Goal: Task Accomplishment & Management: Manage account settings

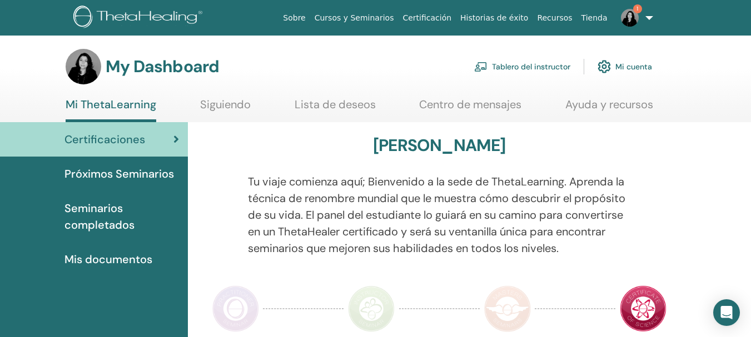
click at [103, 110] on link "Mi ThetaLearning" at bounding box center [111, 110] width 91 height 24
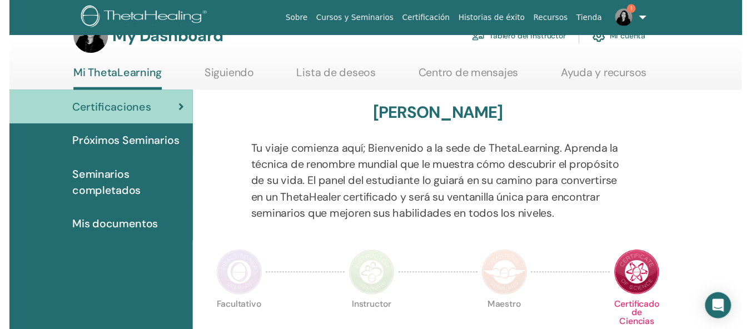
scroll to position [137, 0]
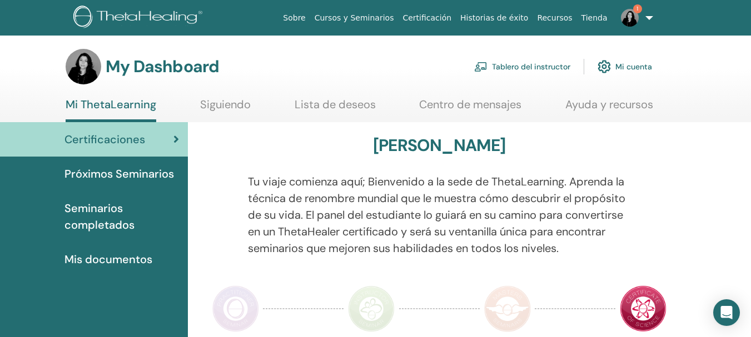
click at [116, 211] on span "Seminarios completados" at bounding box center [121, 216] width 114 height 33
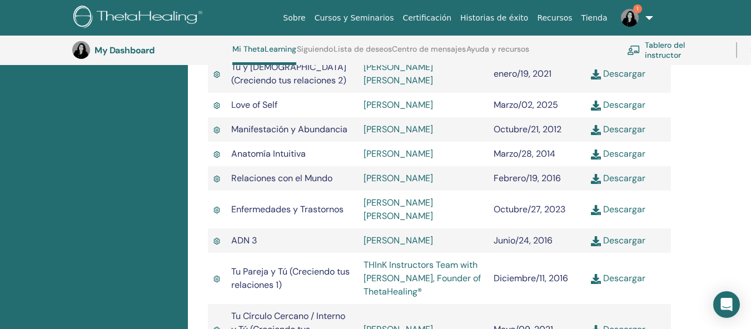
scroll to position [606, 0]
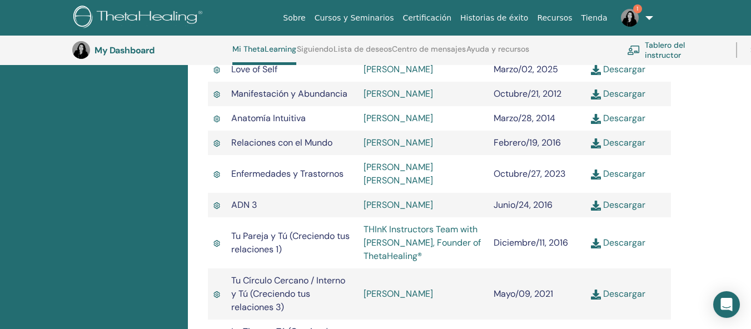
click at [283, 230] on span "Tu Pareja y Tú (Creciendo tus relaciones 1)" at bounding box center [290, 242] width 118 height 25
click at [258, 230] on span "Tu Pareja y Tú (Creciendo tus relaciones 1)" at bounding box center [290, 242] width 118 height 25
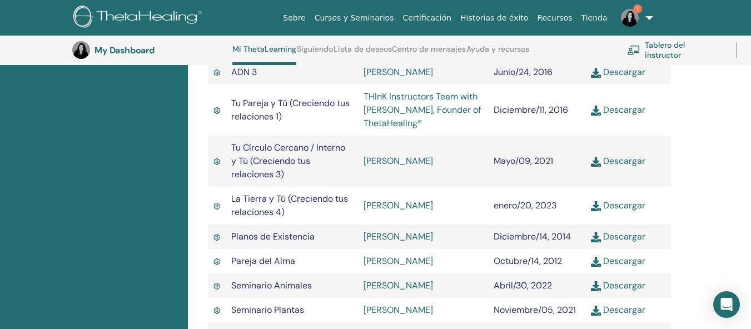
scroll to position [743, 0]
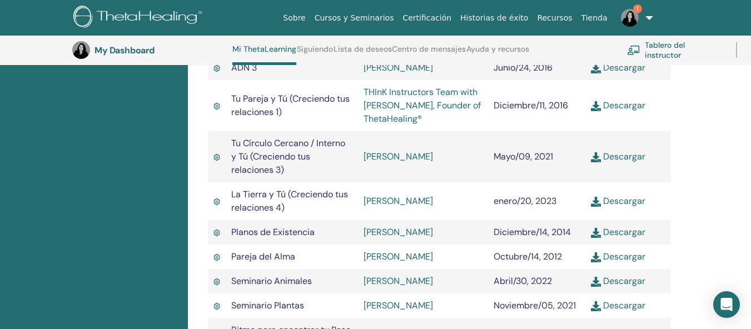
click at [243, 251] on span "Pareja del Alma" at bounding box center [263, 257] width 64 height 12
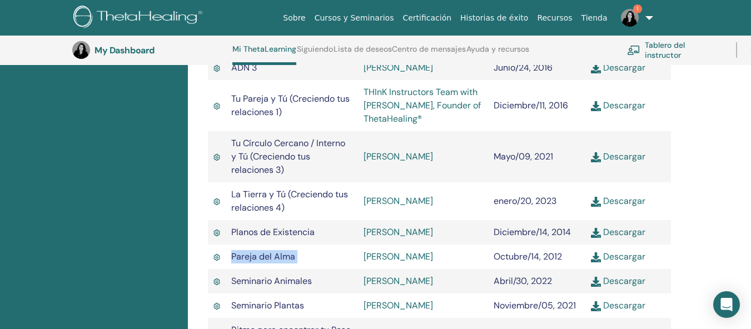
click at [243, 251] on span "Pareja del Alma" at bounding box center [263, 257] width 64 height 12
click at [218, 252] on img at bounding box center [216, 257] width 7 height 10
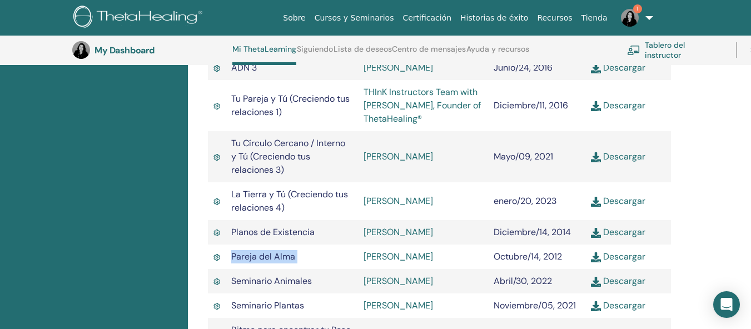
click at [218, 252] on img at bounding box center [216, 257] width 7 height 10
drag, startPoint x: 283, startPoint y: 228, endPoint x: 279, endPoint y: 239, distance: 12.0
click at [283, 228] on td "Planos de Existencia" at bounding box center [292, 232] width 132 height 24
click at [276, 251] on span "Pareja del Alma" at bounding box center [263, 257] width 64 height 12
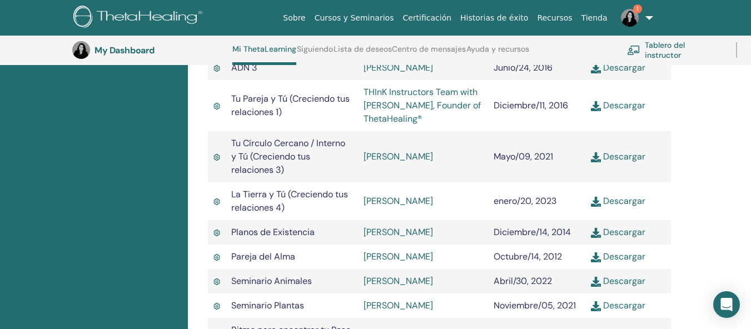
click at [634, 18] on img at bounding box center [630, 18] width 18 height 18
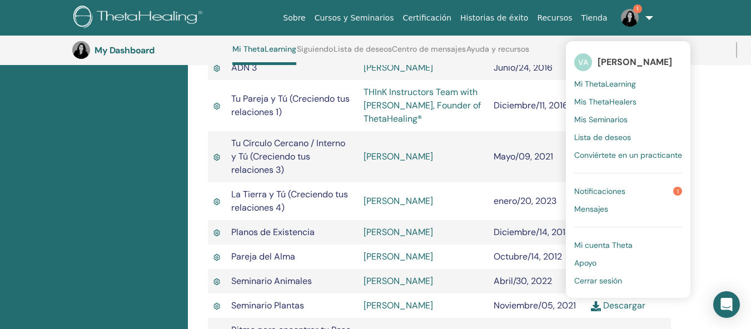
click at [614, 118] on span "Mis Seminarios" at bounding box center [600, 119] width 53 height 10
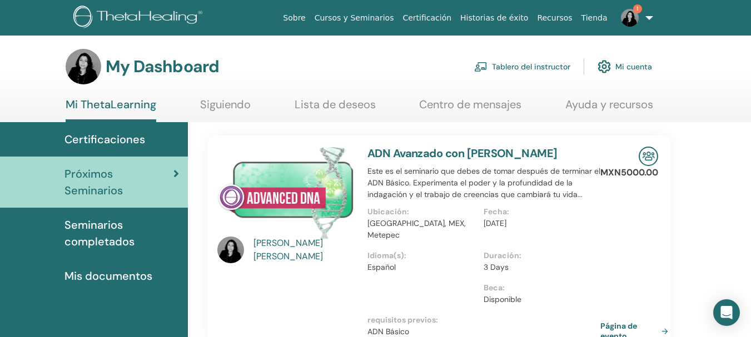
click at [121, 144] on span "Certificaciones" at bounding box center [104, 139] width 81 height 17
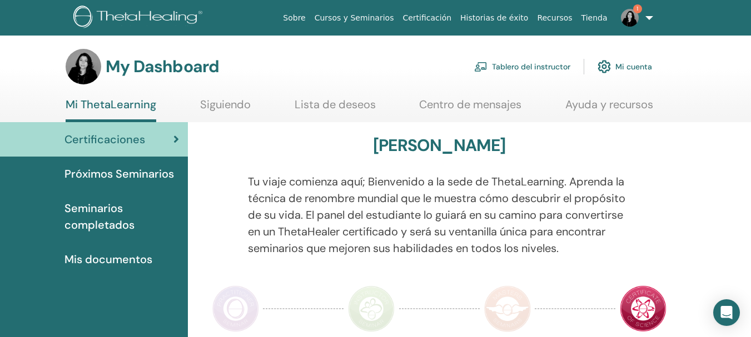
click at [441, 25] on link "Certificación" at bounding box center [427, 18] width 58 height 21
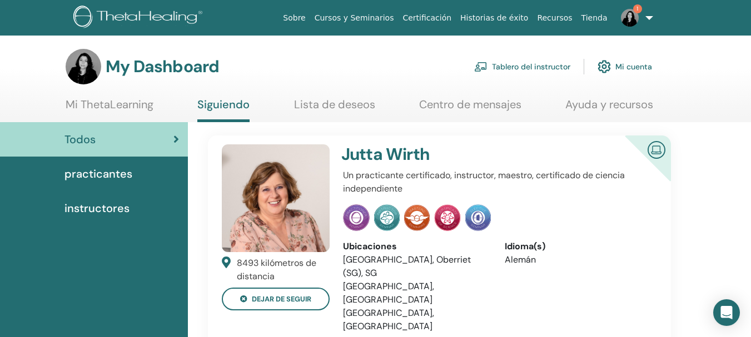
click at [517, 64] on link "Tablero del instructor" at bounding box center [522, 66] width 96 height 24
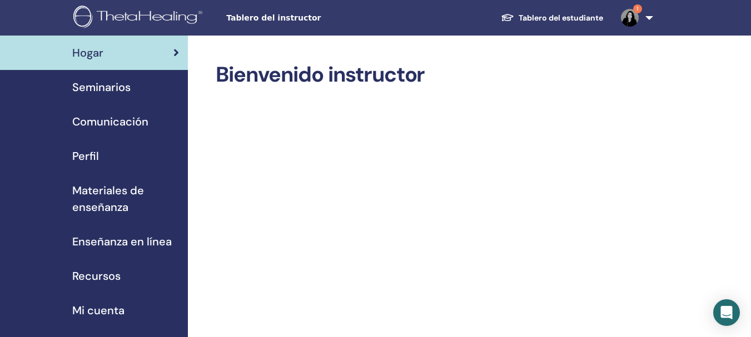
click at [71, 80] on div "Seminarios" at bounding box center [94, 87] width 170 height 17
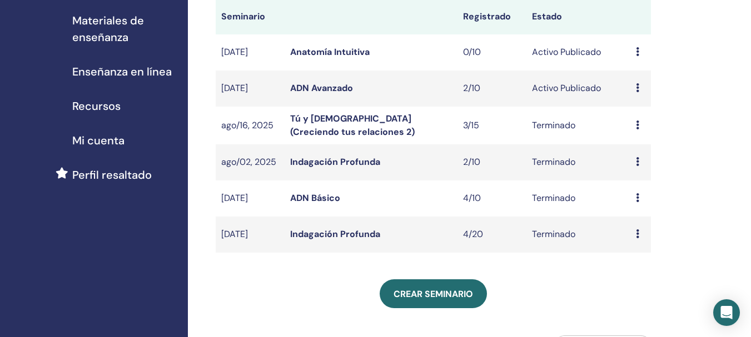
scroll to position [168, 0]
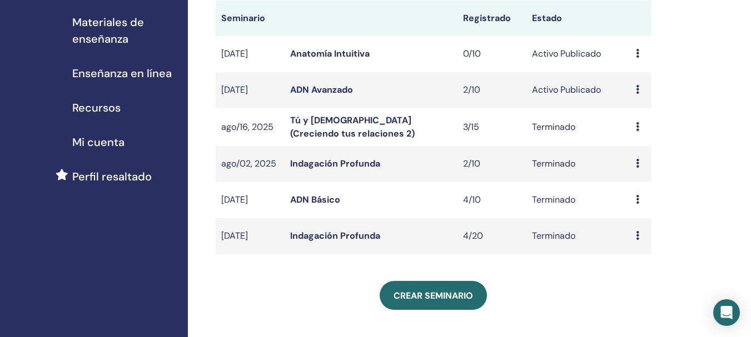
click at [639, 165] on div "Avance asistentes" at bounding box center [640, 163] width 9 height 13
click at [630, 191] on link "asistentes" at bounding box center [641, 191] width 42 height 12
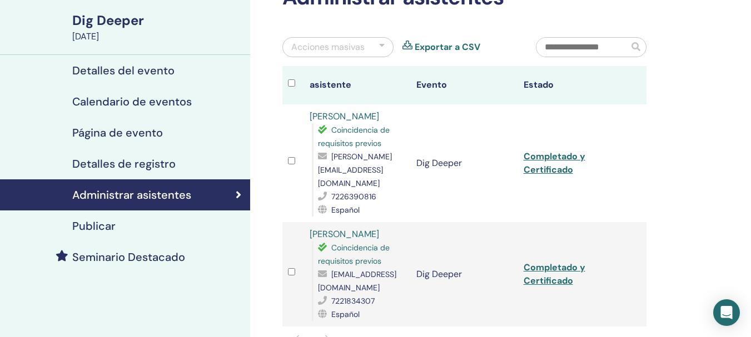
scroll to position [15, 0]
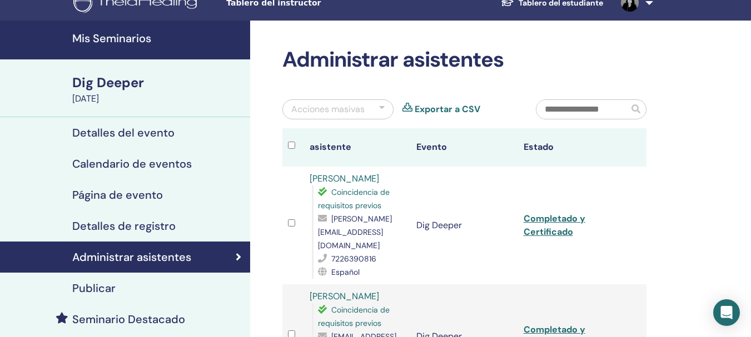
click at [95, 28] on link "Mis Seminarios" at bounding box center [125, 40] width 250 height 39
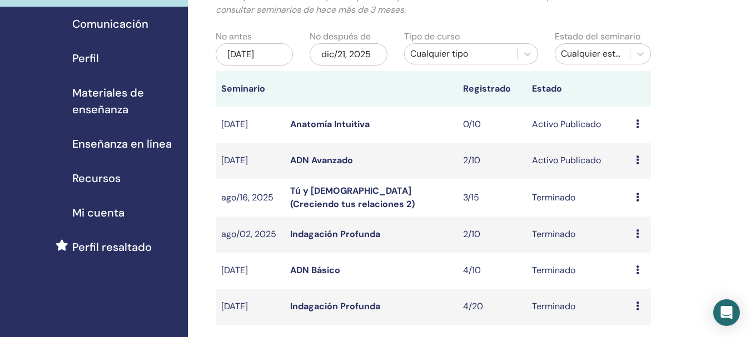
scroll to position [107, 0]
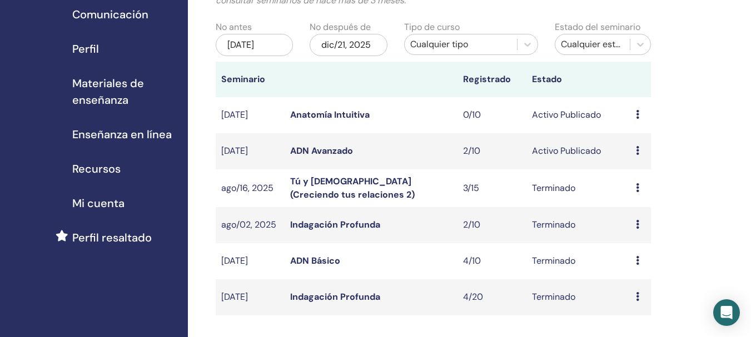
click at [638, 192] on icon at bounding box center [637, 187] width 3 height 9
click at [636, 220] on link "asistentes" at bounding box center [640, 218] width 42 height 12
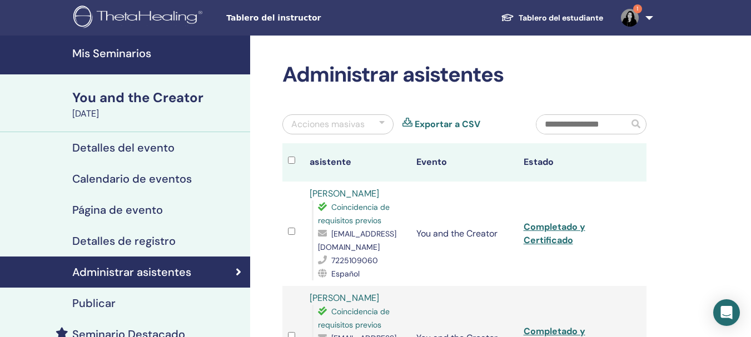
click at [103, 47] on h4 "Mis Seminarios" at bounding box center [157, 53] width 171 height 13
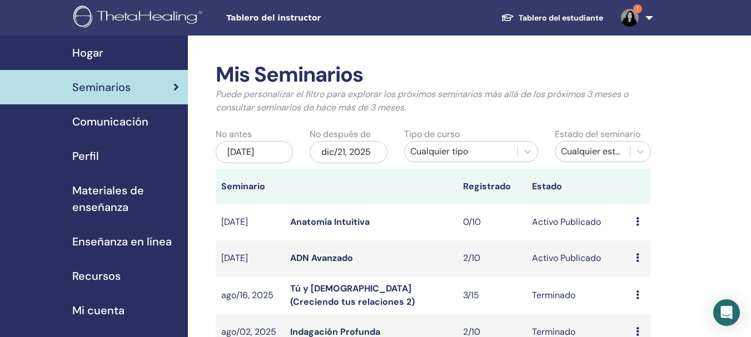
click at [286, 157] on div "jun/21, 2025" at bounding box center [254, 152] width 77 height 22
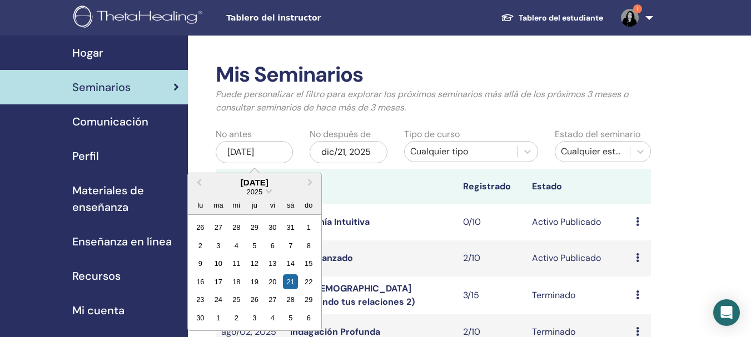
click at [360, 94] on p "Puede personalizar el filtro para explorar los próximos seminarios más allá de …" at bounding box center [433, 101] width 435 height 27
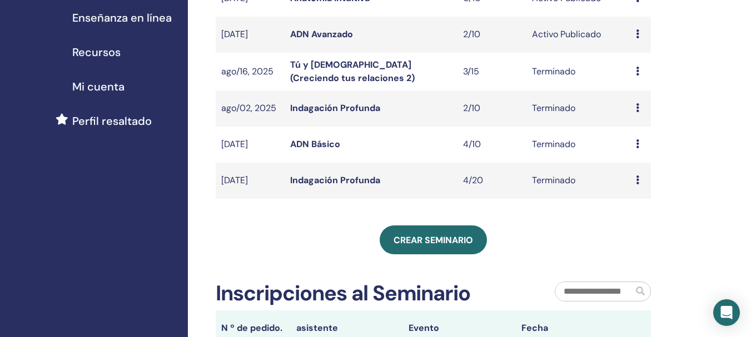
scroll to position [257, 0]
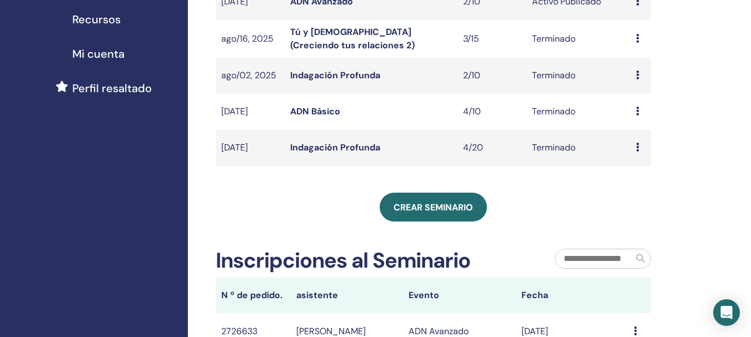
click at [470, 190] on div "Mis Seminarios Puede personalizar el filtro para explorar los próximos seminari…" at bounding box center [433, 95] width 435 height 580
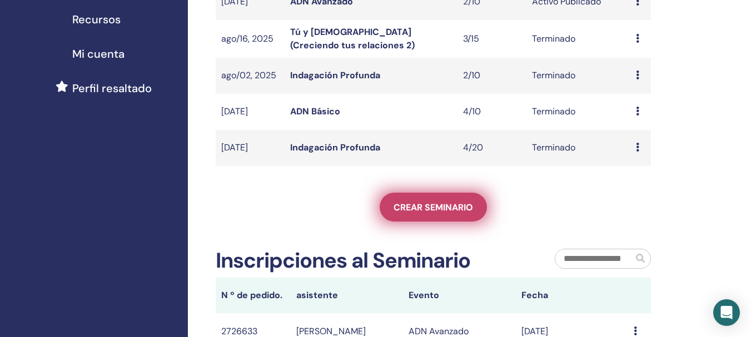
click at [468, 195] on link "Crear seminario" at bounding box center [433, 207] width 107 height 29
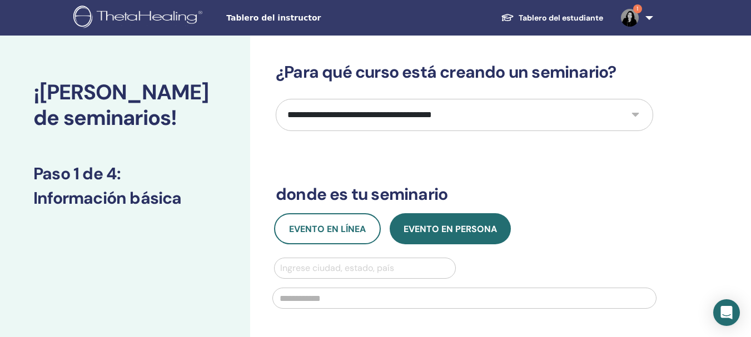
click at [402, 116] on select "**********" at bounding box center [464, 115] width 377 height 32
select select "**"
click at [276, 99] on select "**********" at bounding box center [464, 115] width 377 height 32
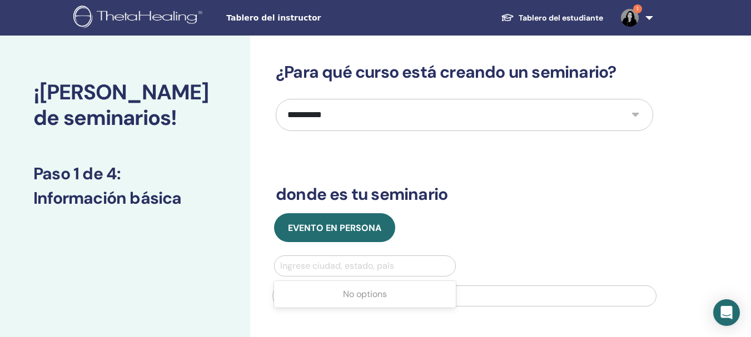
click at [355, 262] on div at bounding box center [365, 266] width 170 height 16
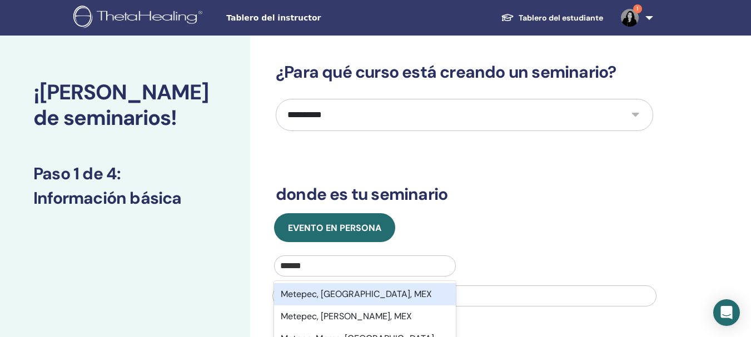
type input "*******"
click at [354, 292] on div "Metepec, [GEOGRAPHIC_DATA], MEX" at bounding box center [365, 294] width 182 height 22
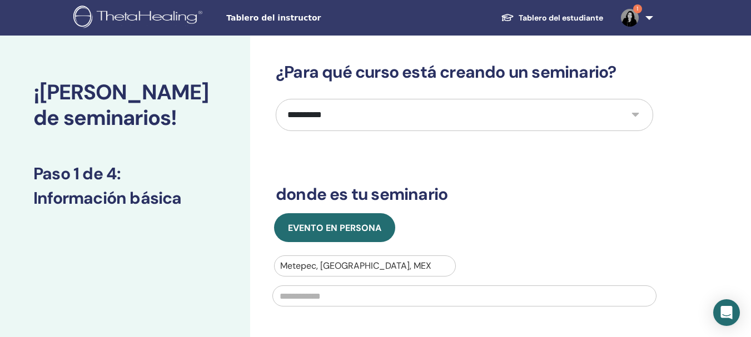
click at [357, 298] on input "text" at bounding box center [464, 296] width 384 height 21
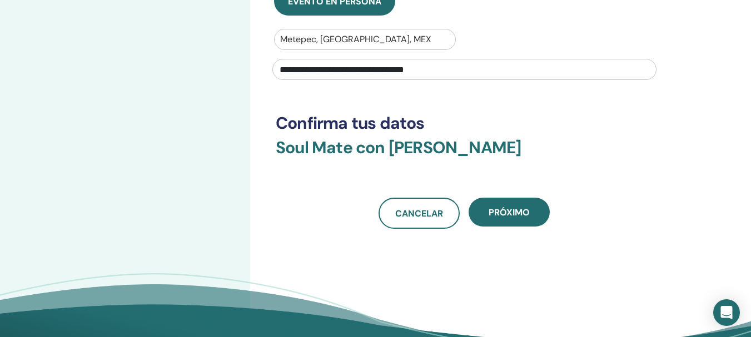
scroll to position [222, 0]
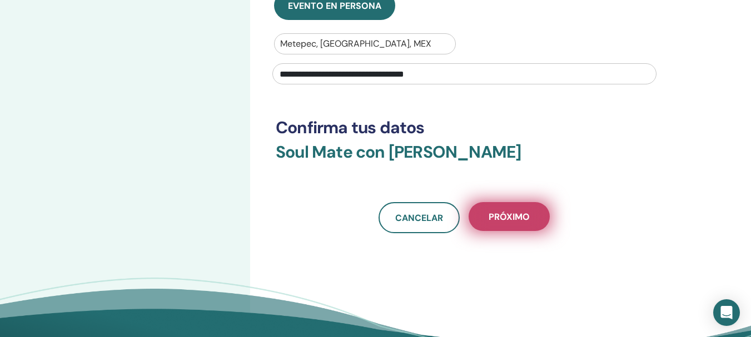
type input "**********"
click at [534, 221] on button "próximo" at bounding box center [509, 216] width 81 height 29
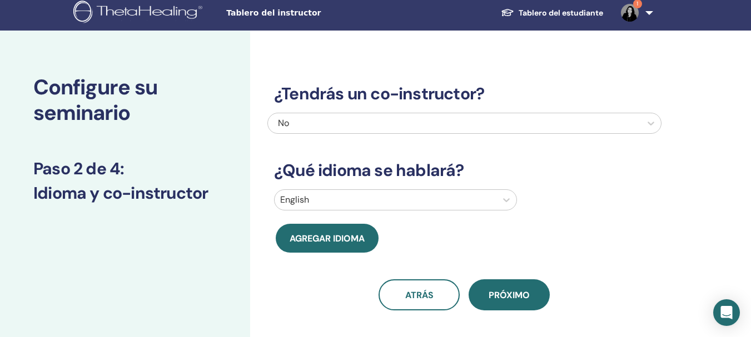
scroll to position [4, 0]
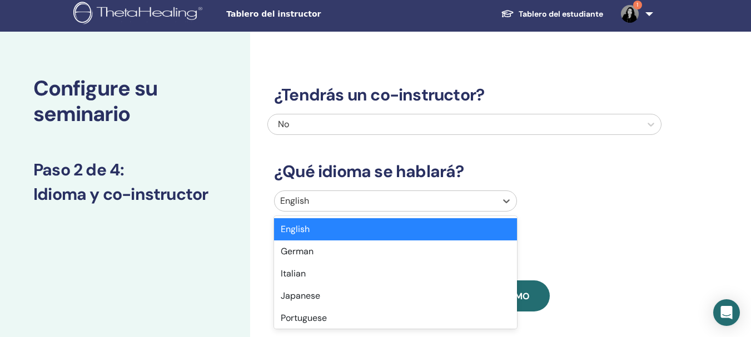
click at [372, 203] on div at bounding box center [385, 201] width 211 height 16
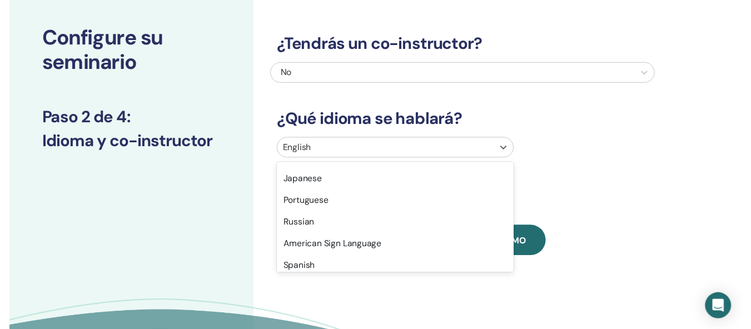
scroll to position [82, 0]
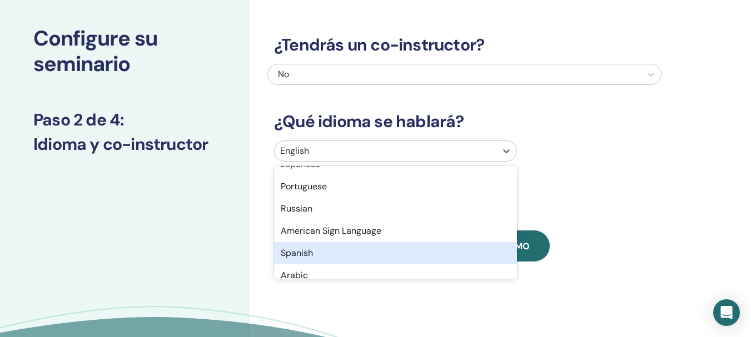
click at [313, 249] on div "Spanish" at bounding box center [395, 253] width 243 height 22
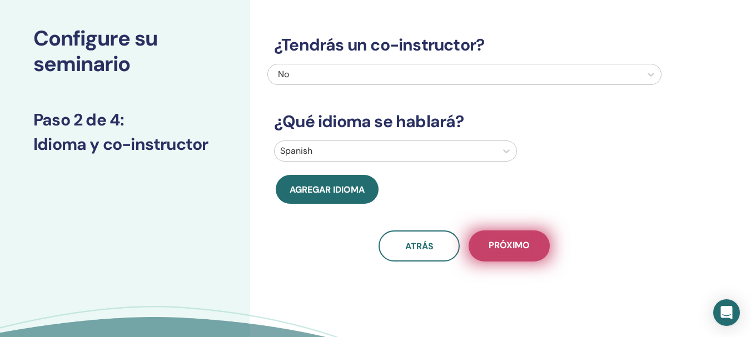
click at [509, 234] on button "próximo" at bounding box center [509, 246] width 81 height 31
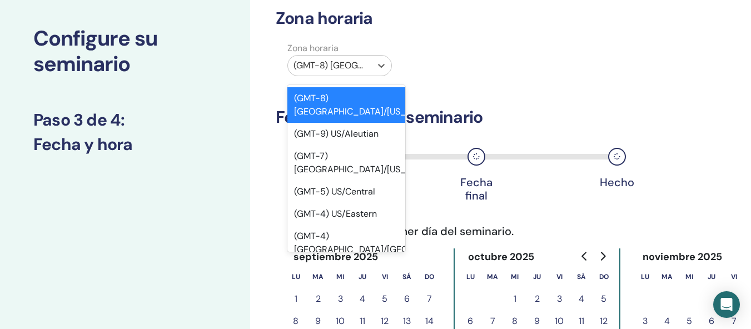
click at [367, 67] on div "(GMT-8) [GEOGRAPHIC_DATA]/[US_STATE]" at bounding box center [329, 66] width 83 height 20
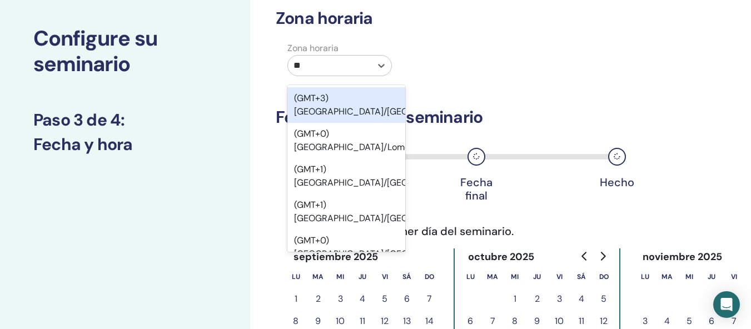
type input "***"
click at [325, 116] on div "(GMT-6) [GEOGRAPHIC_DATA]/[GEOGRAPHIC_DATA]" at bounding box center [346, 105] width 118 height 36
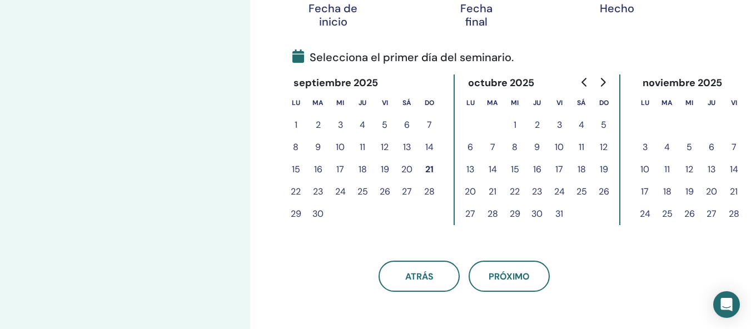
scroll to position [235, 0]
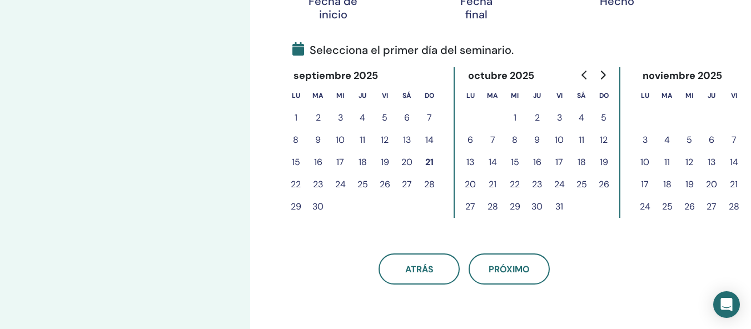
click at [587, 182] on button "25" at bounding box center [581, 184] width 22 height 22
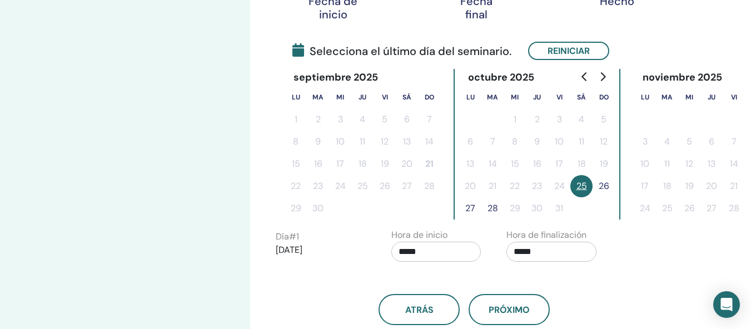
click at [604, 184] on button "26" at bounding box center [603, 186] width 22 height 22
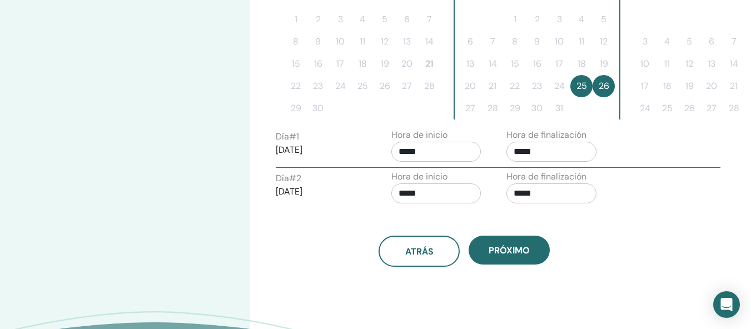
scroll to position [348, 0]
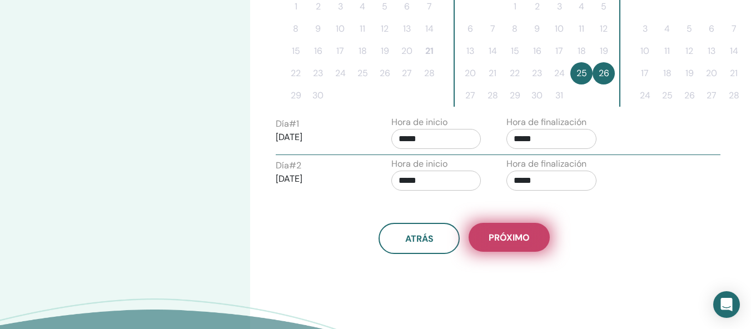
click at [510, 233] on span "próximo" at bounding box center [509, 238] width 41 height 12
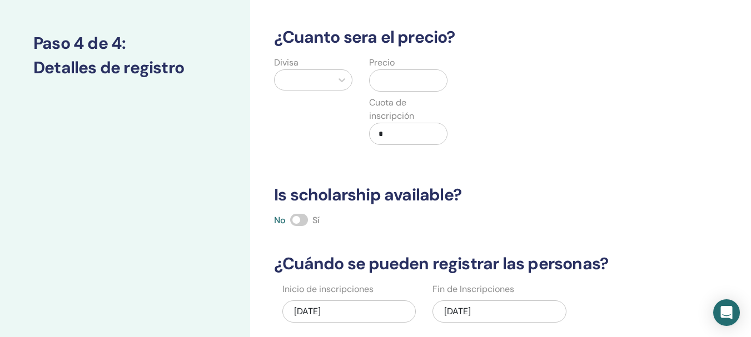
scroll to position [127, 0]
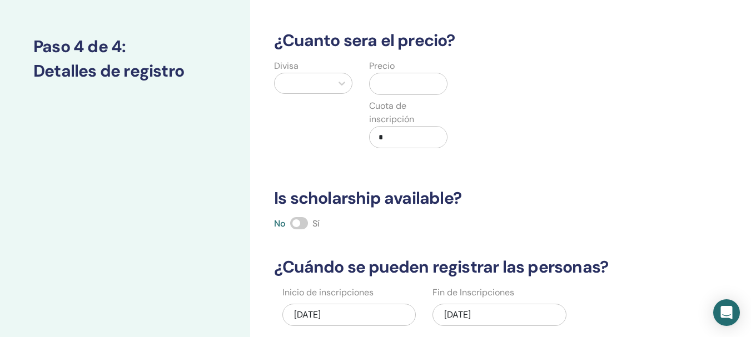
click at [303, 223] on span at bounding box center [299, 223] width 18 height 12
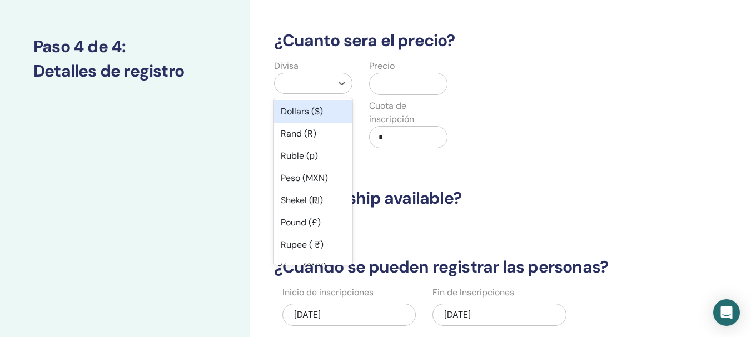
click at [305, 91] on div at bounding box center [303, 83] width 57 height 20
click at [315, 183] on div "Peso (MXN)" at bounding box center [313, 178] width 78 height 22
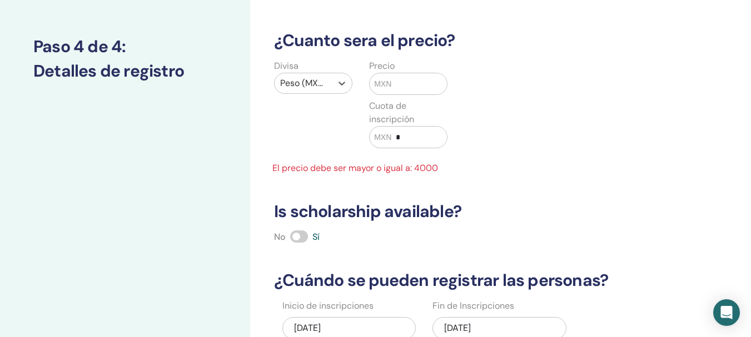
click at [406, 97] on div "Precio MXN Cuota de inscripción MXN *" at bounding box center [408, 110] width 95 height 102
click at [407, 88] on input "text" at bounding box center [419, 83] width 56 height 21
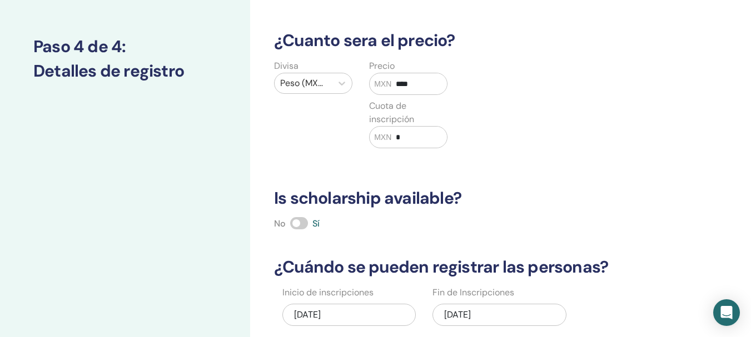
type input "****"
click at [409, 133] on input "*" at bounding box center [419, 137] width 56 height 21
type input "*"
click at [457, 125] on div "Divisa Peso (MXN) Precio MXN **** Cuota de inscripción MXN ***" at bounding box center [456, 110] width 394 height 102
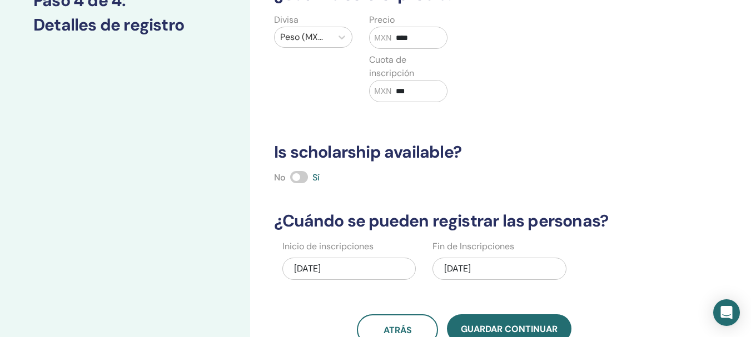
scroll to position [175, 0]
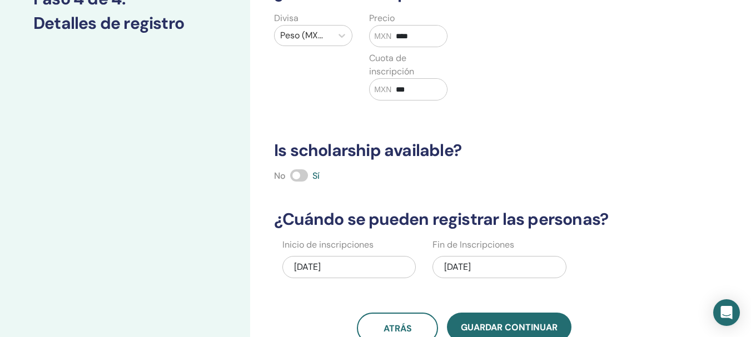
click at [399, 90] on input "***" at bounding box center [419, 89] width 56 height 21
type input "***"
click at [597, 115] on div "¿Cuántas personas pueden asistir? Numero de asientos * ¿Cuanto sera el precio? …" at bounding box center [464, 115] width 394 height 457
click at [591, 113] on div "Divisa Peso (MXN) Precio MXN **** Cuota de inscripción MXN ***" at bounding box center [456, 63] width 394 height 102
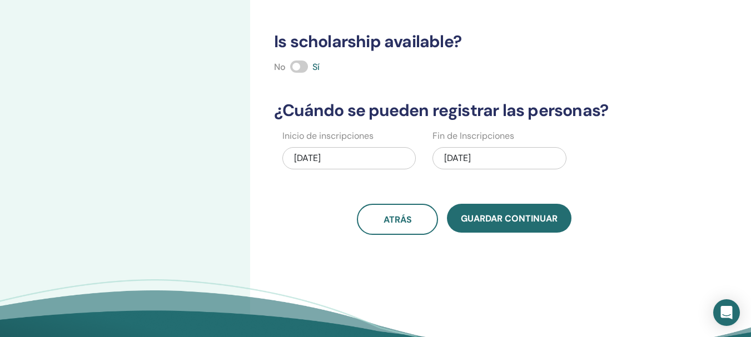
scroll to position [282, 0]
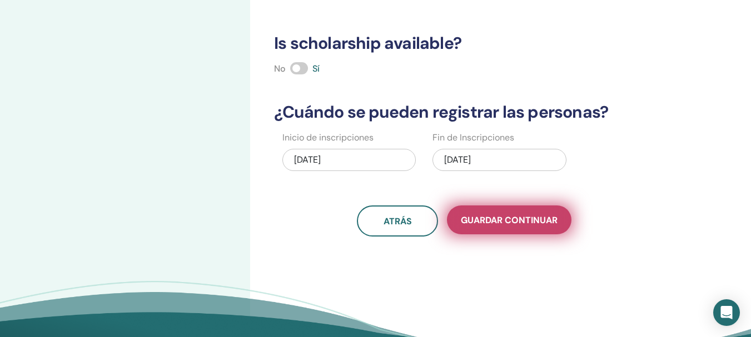
click at [494, 207] on button "Guardar Continuar" at bounding box center [509, 220] width 125 height 29
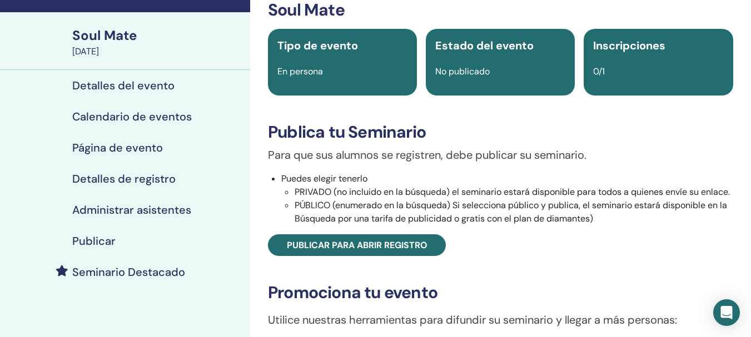
scroll to position [71, 0]
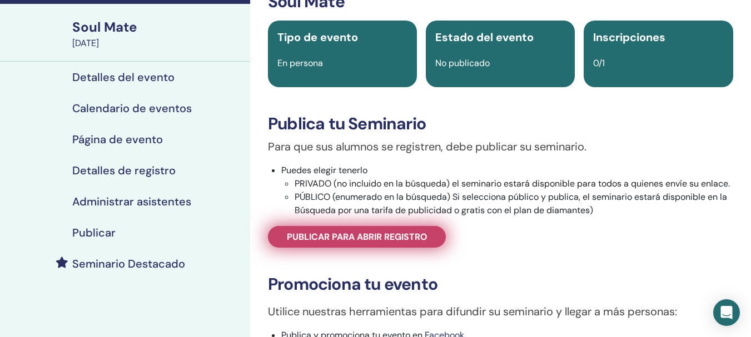
click at [401, 240] on span "Publicar para abrir registro" at bounding box center [357, 237] width 141 height 12
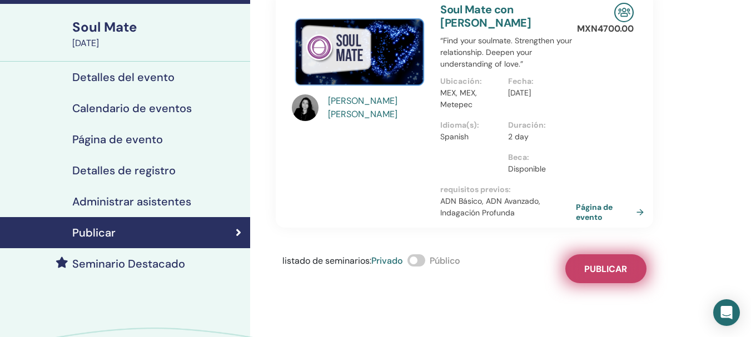
click at [604, 261] on button "Publicar" at bounding box center [605, 269] width 81 height 29
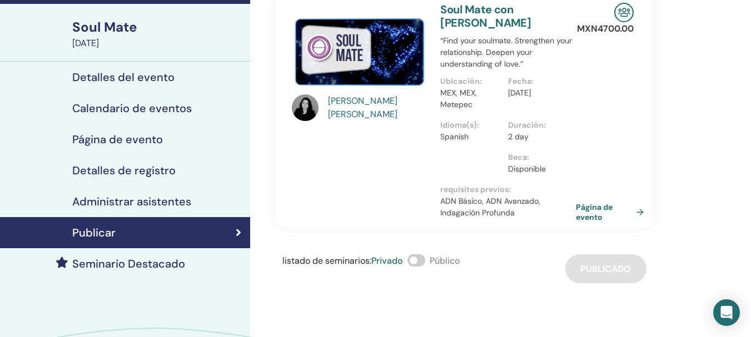
click at [747, 145] on div "[PERSON_NAME] Soul Mate con [PERSON_NAME] “Find your soulmate. Strengthen your …" at bounding box center [500, 202] width 501 height 474
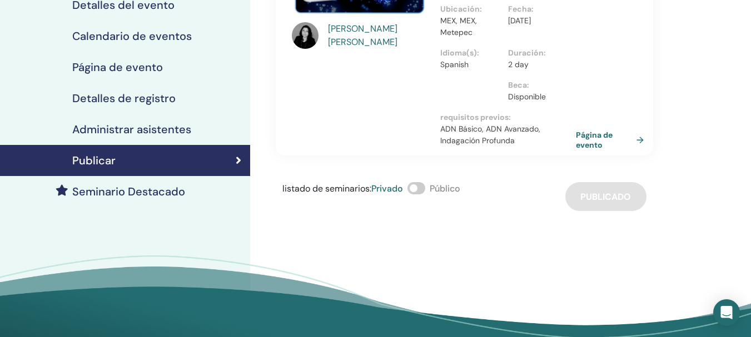
scroll to position [136, 0]
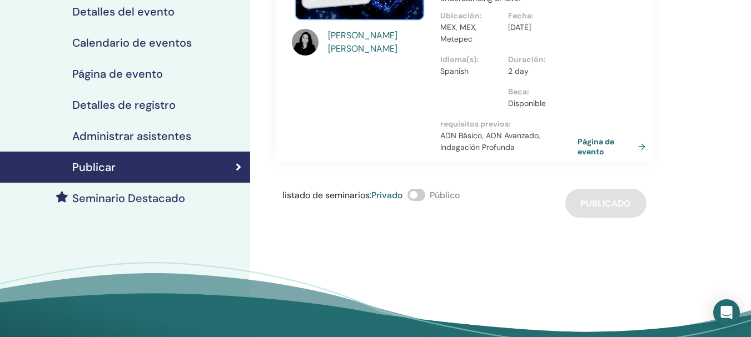
click at [600, 147] on link "Página de evento" at bounding box center [613, 147] width 72 height 20
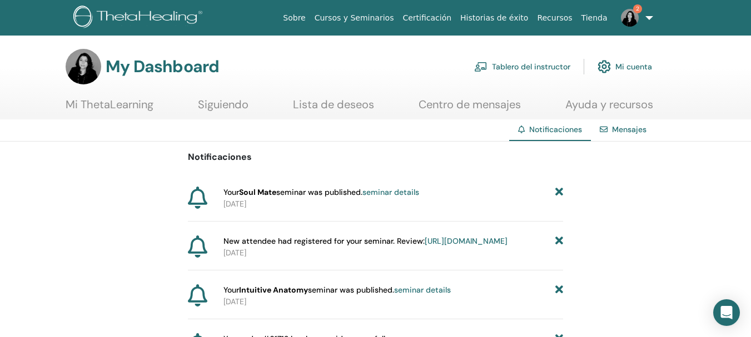
click at [152, 141] on div "Notificaciones Mensajes" at bounding box center [375, 130] width 751 height 22
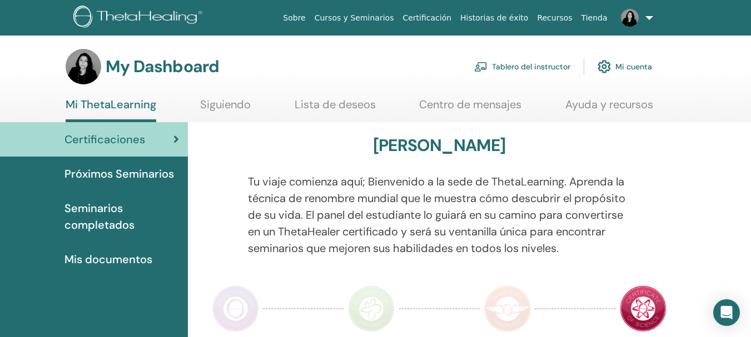
click at [522, 63] on link "Tablero del instructor" at bounding box center [522, 66] width 96 height 24
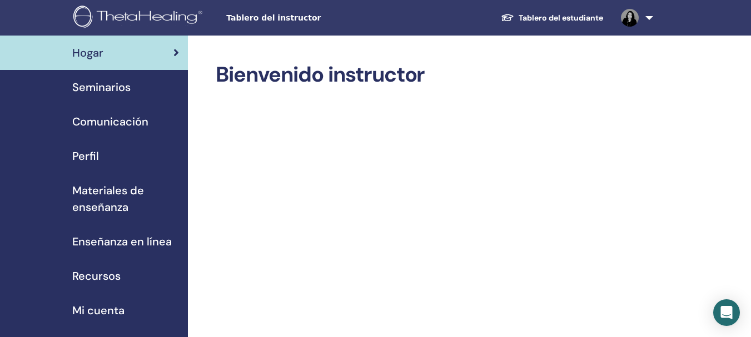
click at [93, 90] on span "Seminarios" at bounding box center [101, 87] width 58 height 17
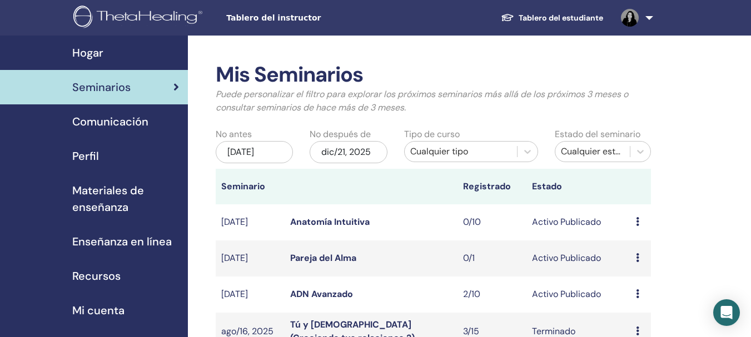
click at [332, 297] on link "ADN Avanzado" at bounding box center [321, 294] width 63 height 12
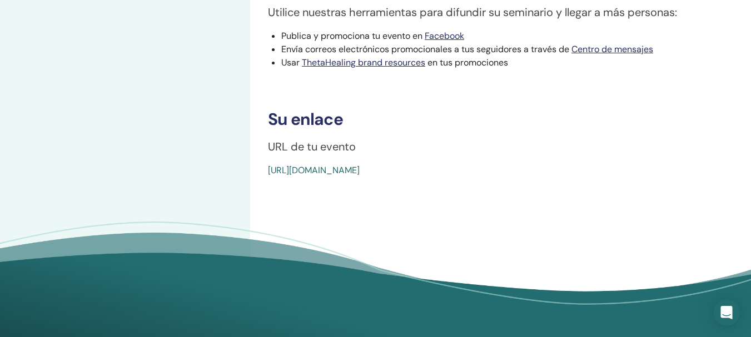
scroll to position [530, 0]
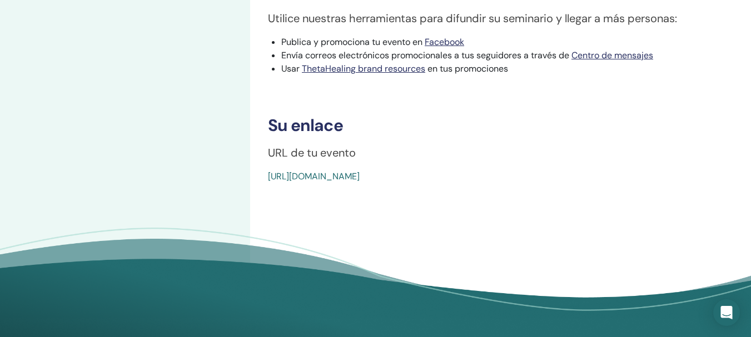
click at [360, 179] on link "[URL][DOMAIN_NAME]" at bounding box center [314, 177] width 92 height 12
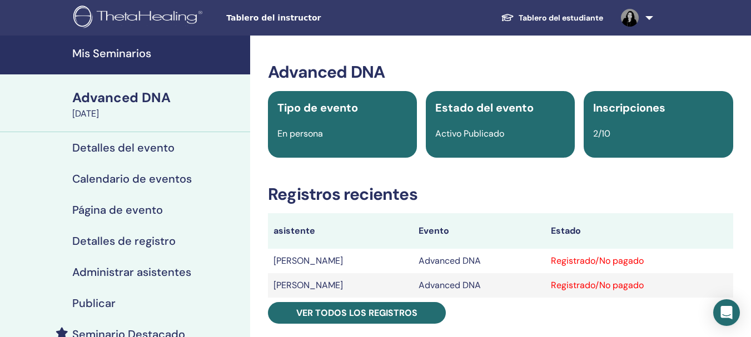
click at [129, 40] on link "Mis Seminarios" at bounding box center [125, 55] width 250 height 39
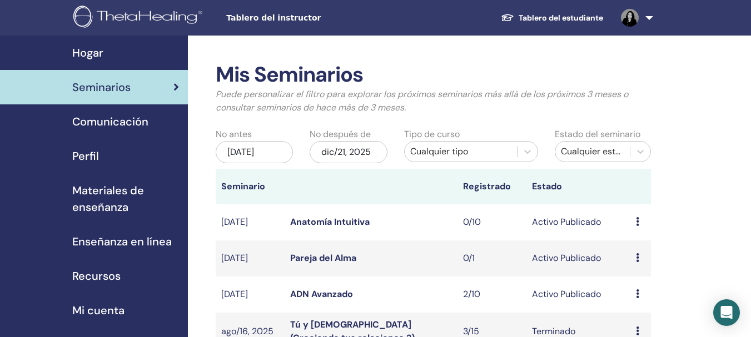
click at [297, 261] on link "Pareja del Alma" at bounding box center [323, 258] width 66 height 12
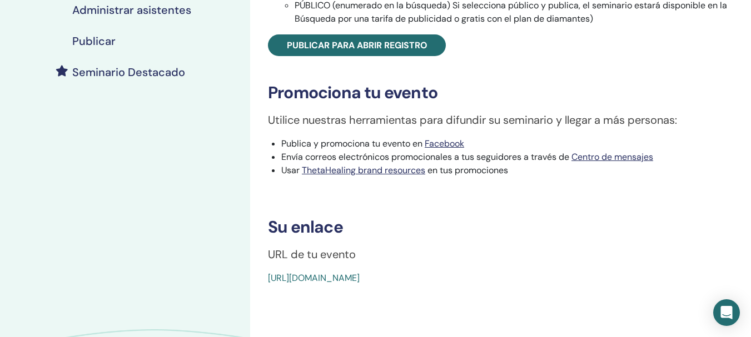
scroll to position [266, 0]
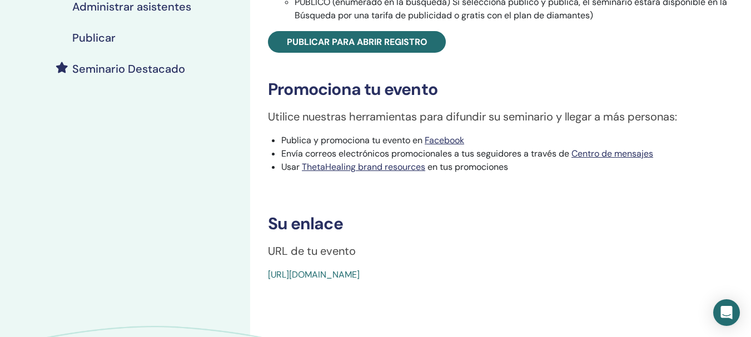
click at [360, 276] on link "[URL][DOMAIN_NAME]" at bounding box center [314, 275] width 92 height 12
